Goal: Task Accomplishment & Management: Use online tool/utility

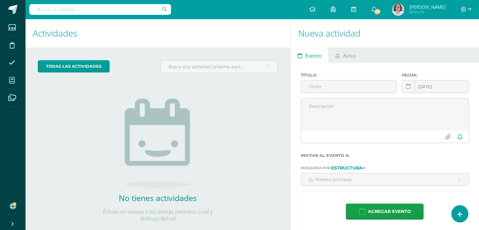
click at [15, 80] on span at bounding box center [12, 80] width 14 height 14
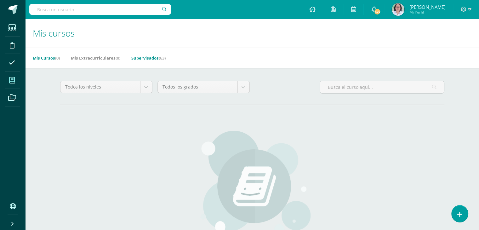
click at [146, 57] on link "Supervisados (63)" at bounding box center [148, 58] width 34 height 10
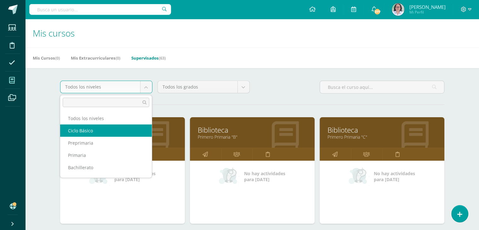
scroll to position [8, 0]
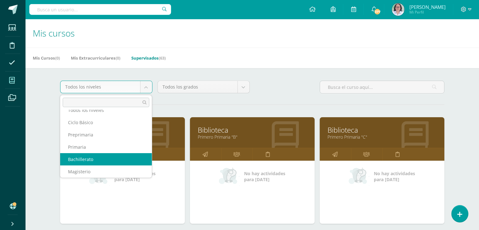
select select "9"
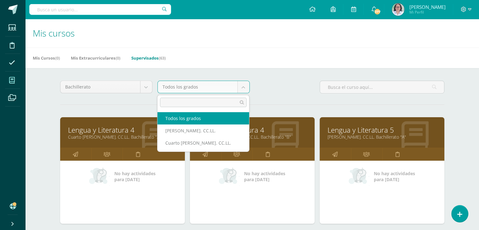
click at [244, 87] on body "Estudiantes Disciplina Asistencia Mis cursos Archivos Soporte Ayuda Reportar un…" at bounding box center [239, 196] width 479 height 392
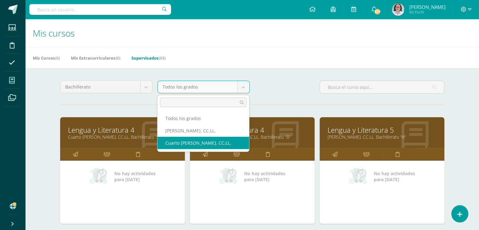
select select "24"
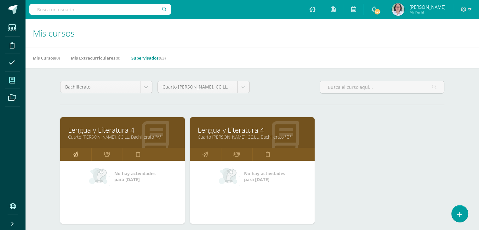
click at [74, 156] on icon at bounding box center [75, 154] width 5 height 12
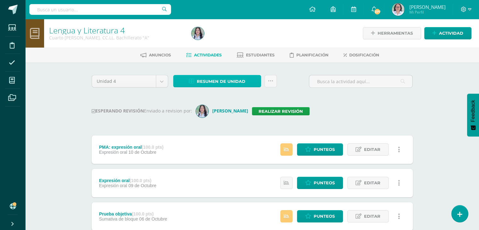
click at [221, 82] on span "Resumen de unidad" at bounding box center [221, 82] width 49 height 12
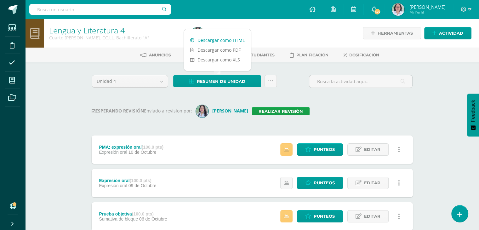
click at [221, 41] on link "Descargar como HTML" at bounding box center [217, 40] width 67 height 10
click at [278, 111] on link "Realizar revisión" at bounding box center [281, 111] width 58 height 8
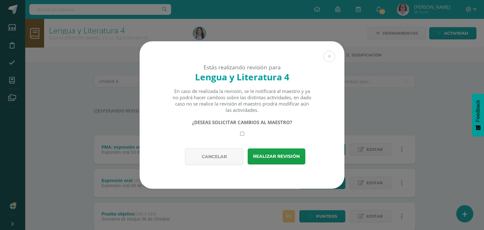
click at [242, 133] on input "checkbox" at bounding box center [242, 134] width 4 height 4
checkbox input "true"
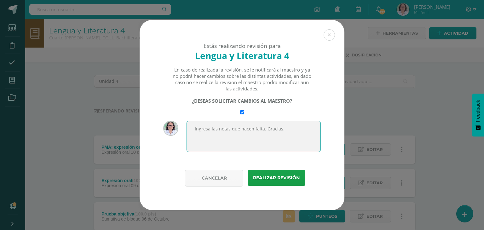
drag, startPoint x: 289, startPoint y: 128, endPoint x: 186, endPoint y: 141, distance: 103.0
click at [186, 141] on textarea "Ingresa las notas que hacen falta. Gracias." at bounding box center [253, 137] width 134 height 32
type textarea "Ingresa las notas que hacen falta. Gracias."
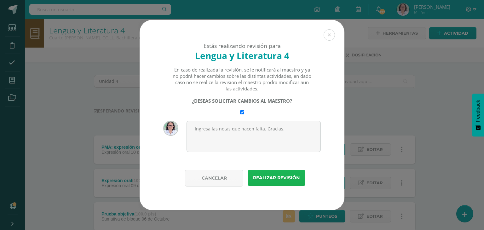
click at [279, 179] on button "Realizar revisión" at bounding box center [277, 178] width 58 height 16
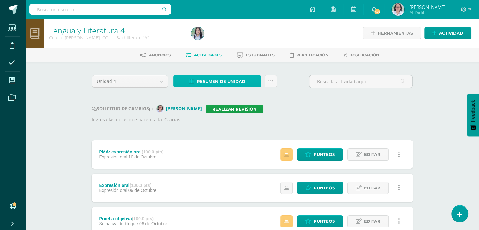
click at [208, 80] on span "Resumen de unidad" at bounding box center [221, 82] width 49 height 12
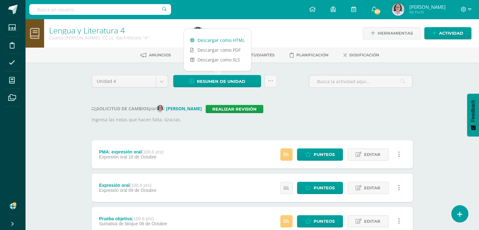
click at [221, 41] on link "Descargar como HTML" at bounding box center [217, 40] width 67 height 10
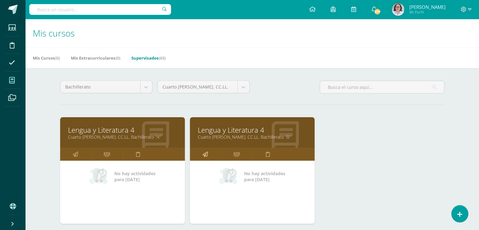
click at [209, 152] on link at bounding box center [205, 154] width 31 height 13
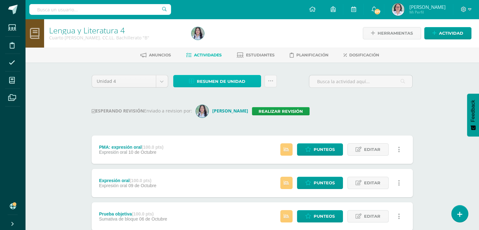
click at [214, 84] on span "Resumen de unidad" at bounding box center [221, 82] width 49 height 12
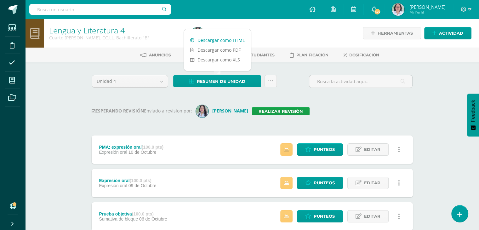
click at [222, 40] on link "Descargar como HTML" at bounding box center [217, 40] width 67 height 10
click at [266, 112] on link "Realizar revisión" at bounding box center [281, 111] width 58 height 8
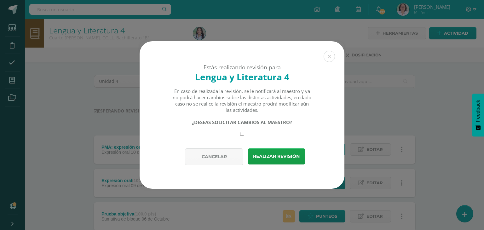
click at [241, 136] on div "Estás realizando revisión para Lengua y Literatura 4 En caso de realizada la re…" at bounding box center [242, 94] width 205 height 107
click at [242, 133] on input "checkbox" at bounding box center [242, 134] width 4 height 4
checkbox input "true"
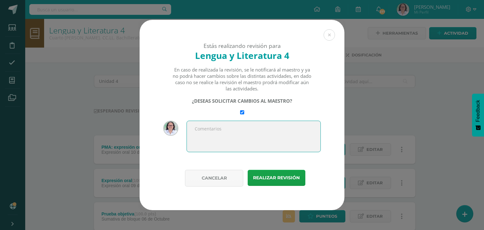
paste textarea "Ingresa las notas que hacen falta. Gracias."
type textarea "Ingresa las notas que hacen falta. Gracias."
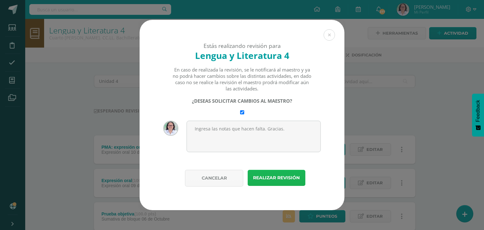
click at [274, 179] on button "Realizar revisión" at bounding box center [277, 178] width 58 height 16
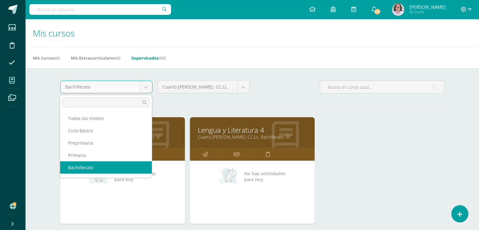
click at [150, 89] on body "Estudiantes Disciplina Asistencia Mis cursos Archivos Soporte Ayuda Reportar un…" at bounding box center [239, 138] width 479 height 276
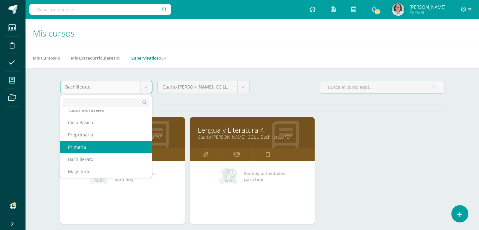
select select "6"
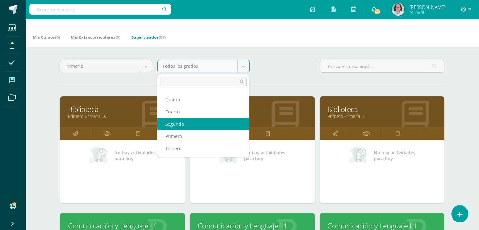
scroll to position [63, 0]
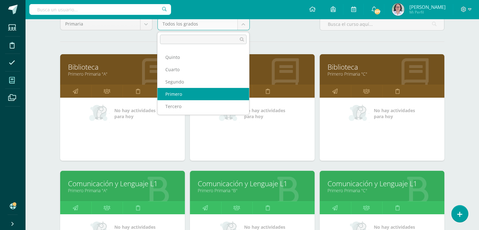
select select "12"
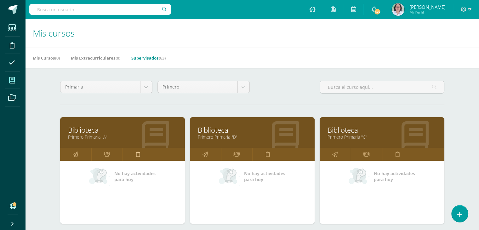
scroll to position [95, 0]
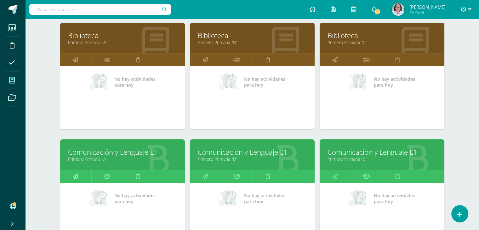
click at [74, 176] on icon at bounding box center [75, 176] width 5 height 12
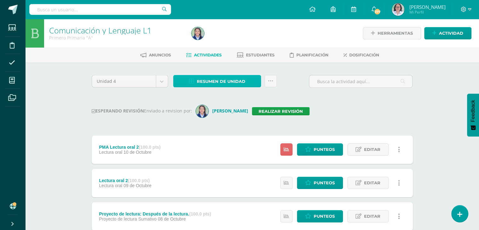
click at [219, 83] on span "Resumen de unidad" at bounding box center [221, 82] width 49 height 12
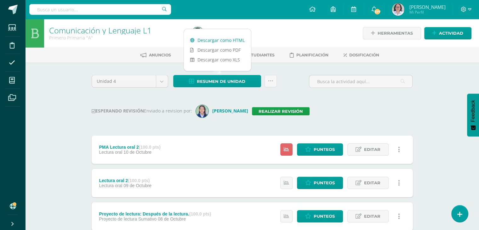
click at [221, 40] on link "Descargar como HTML" at bounding box center [217, 40] width 67 height 10
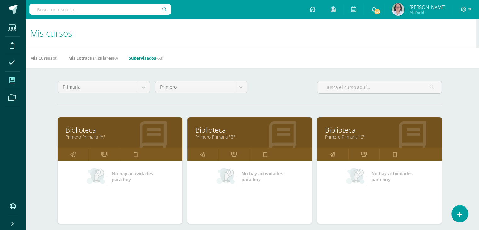
scroll to position [158, 3]
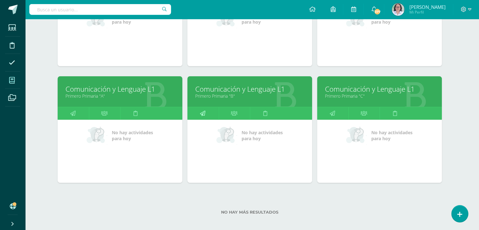
click at [201, 112] on icon at bounding box center [202, 113] width 5 height 12
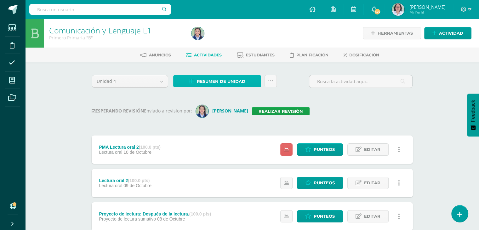
click at [213, 82] on span "Resumen de unidad" at bounding box center [221, 82] width 49 height 12
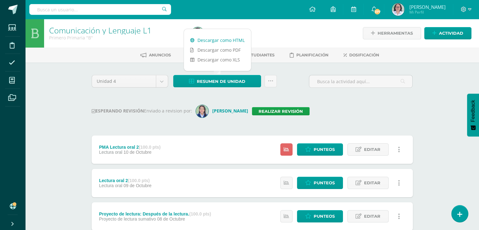
click at [226, 39] on link "Descargar como HTML" at bounding box center [217, 40] width 67 height 10
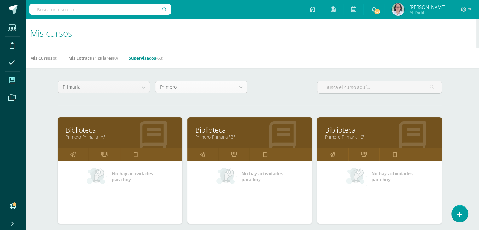
click at [241, 88] on body "Estudiantes Disciplina Asistencia Mis cursos Archivos Soporte Ayuda Reportar un…" at bounding box center [236, 196] width 479 height 392
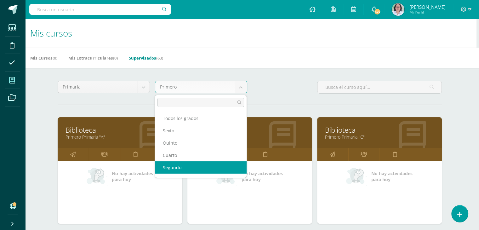
select select "13"
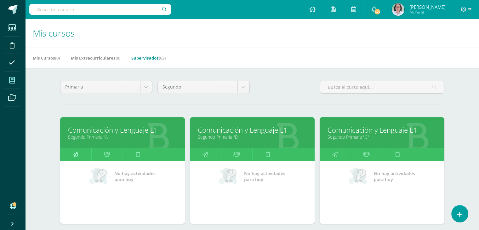
click at [75, 156] on icon at bounding box center [75, 154] width 5 height 12
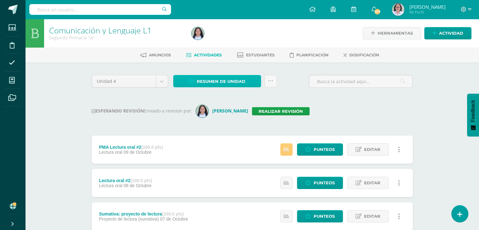
click at [215, 83] on span "Resumen de unidad" at bounding box center [221, 82] width 49 height 12
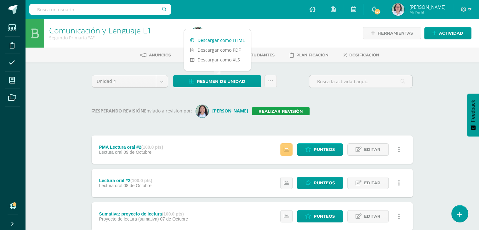
click at [218, 41] on link "Descargar como HTML" at bounding box center [217, 40] width 67 height 10
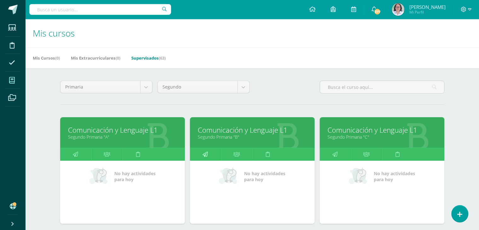
click at [205, 155] on icon at bounding box center [205, 154] width 5 height 12
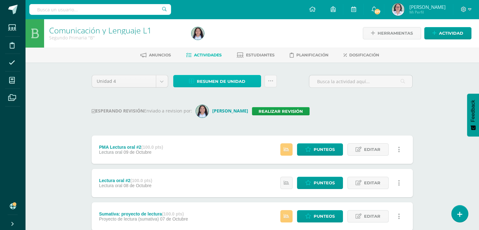
click at [217, 81] on span "Resumen de unidad" at bounding box center [221, 82] width 49 height 12
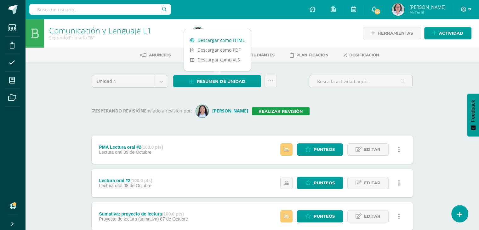
click at [222, 42] on link "Descargar como HTML" at bounding box center [217, 40] width 67 height 10
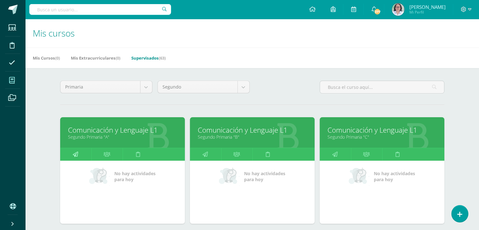
click at [75, 154] on icon at bounding box center [75, 154] width 5 height 12
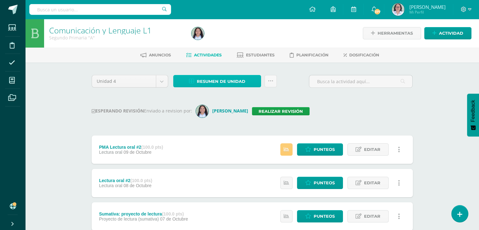
click at [219, 82] on span "Resumen de unidad" at bounding box center [221, 82] width 49 height 12
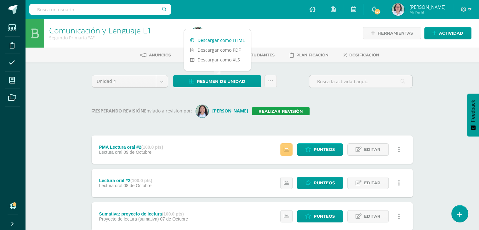
click at [221, 40] on link "Descargar como HTML" at bounding box center [217, 40] width 67 height 10
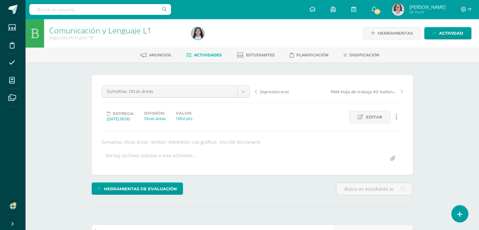
scroll to position [0, 0]
click at [378, 116] on span "Editar" at bounding box center [374, 117] width 16 height 12
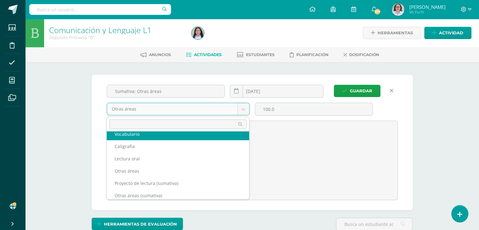
scroll to position [48, 0]
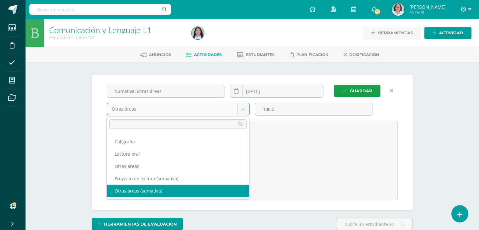
select select "260808"
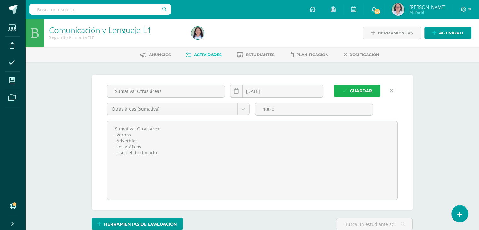
click at [362, 90] on span "Guardar" at bounding box center [361, 91] width 22 height 12
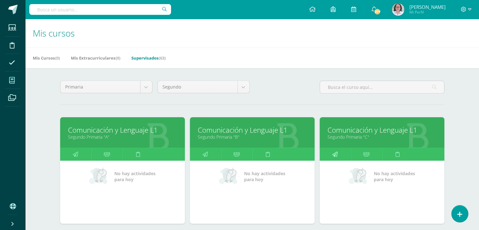
click at [334, 152] on icon at bounding box center [334, 154] width 5 height 12
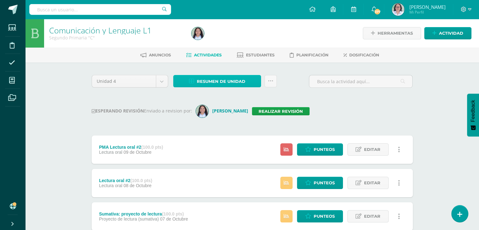
click at [209, 77] on span "Resumen de unidad" at bounding box center [221, 82] width 49 height 12
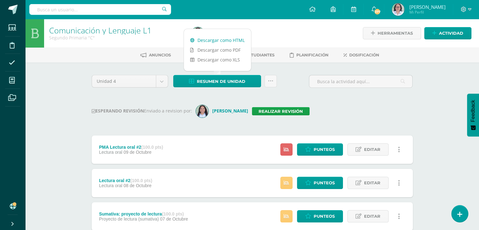
click at [226, 40] on link "Descargar como HTML" at bounding box center [217, 40] width 67 height 10
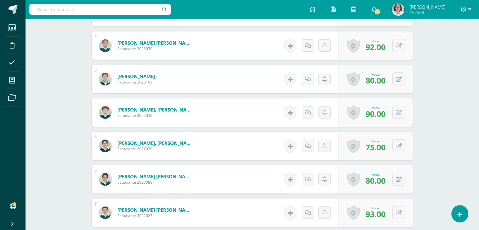
scroll to position [227, 0]
click at [401, 180] on icon at bounding box center [403, 178] width 6 height 5
click at [390, 183] on link at bounding box center [386, 181] width 13 height 13
click at [399, 179] on button at bounding box center [403, 179] width 13 height 13
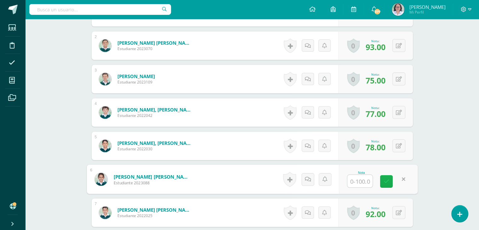
click at [384, 181] on icon at bounding box center [387, 181] width 6 height 5
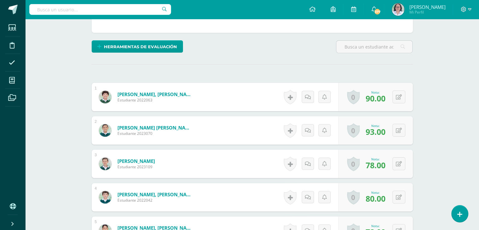
scroll to position [258, 0]
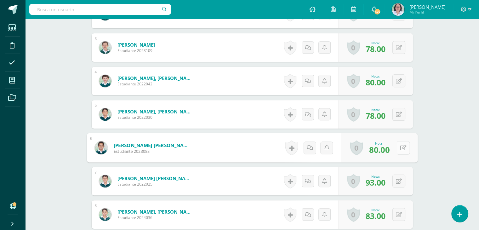
click at [397, 147] on button at bounding box center [403, 147] width 13 height 13
click at [387, 147] on icon at bounding box center [387, 149] width 6 height 5
